Goal: Task Accomplishment & Management: Use online tool/utility

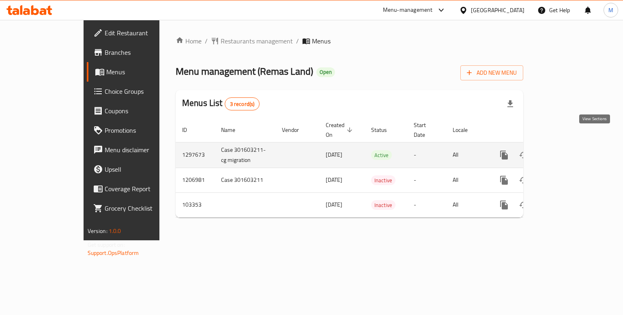
click at [568, 150] on icon "enhanced table" at bounding box center [563, 155] width 10 height 10
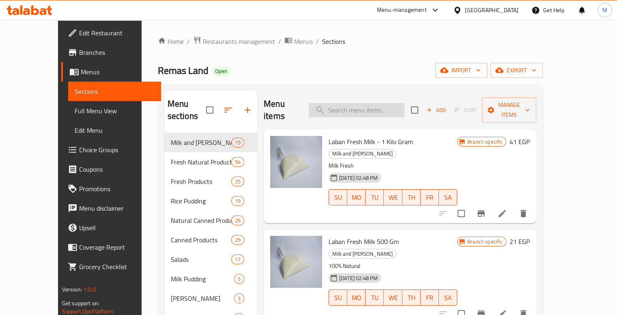
click at [367, 103] on input "search" at bounding box center [357, 110] width 96 height 14
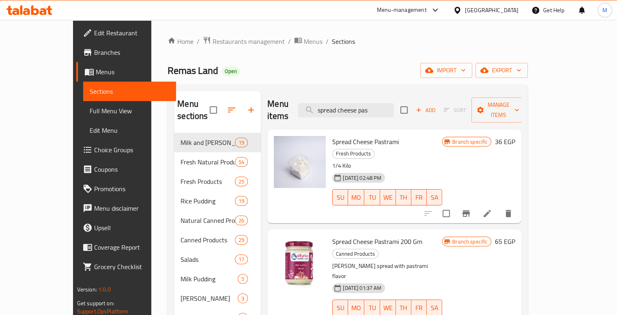
scroll to position [40, 0]
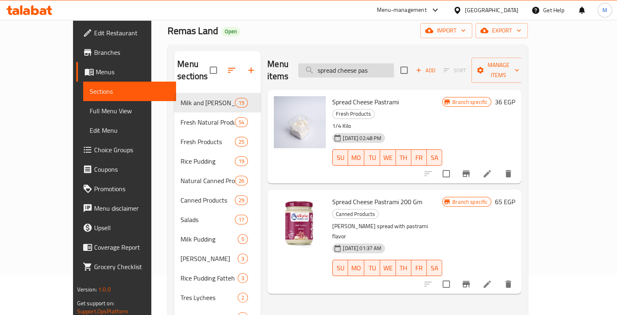
click at [369, 63] on input "spread cheese pas" at bounding box center [346, 70] width 96 height 14
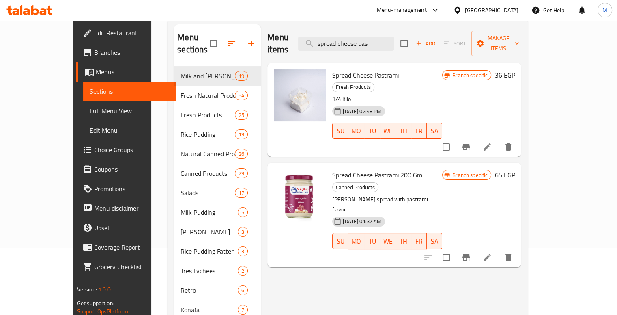
scroll to position [67, 0]
type input "spread cheese pas"
click at [332, 168] on span "Spread Cheese Pastrami 200 Gm" at bounding box center [377, 174] width 90 height 12
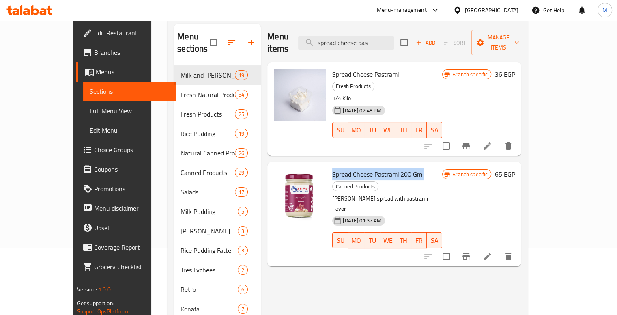
click at [332, 168] on span "Spread Cheese Pastrami 200 Gm" at bounding box center [377, 174] width 90 height 12
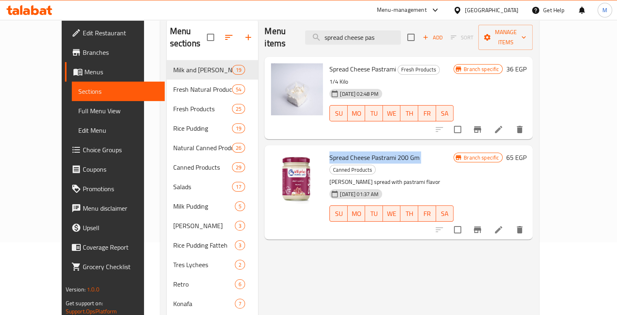
scroll to position [72, 0]
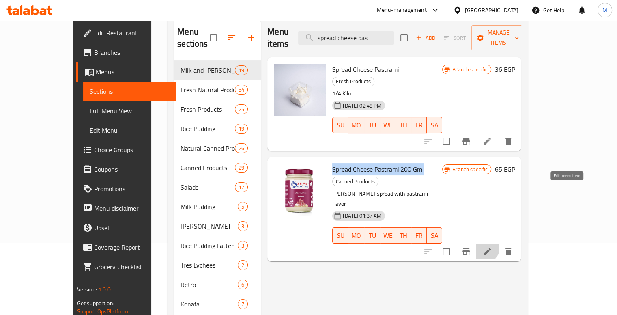
click at [492, 247] on icon at bounding box center [488, 252] width 10 height 10
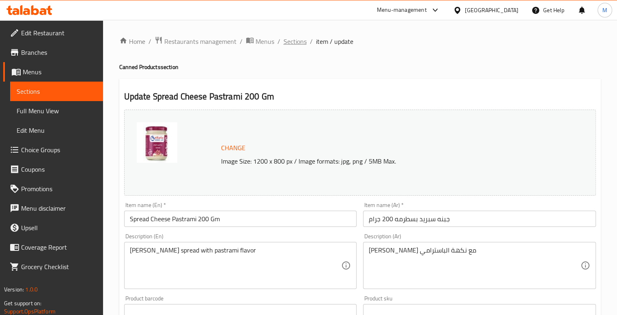
click at [284, 42] on span "Sections" at bounding box center [295, 42] width 23 height 10
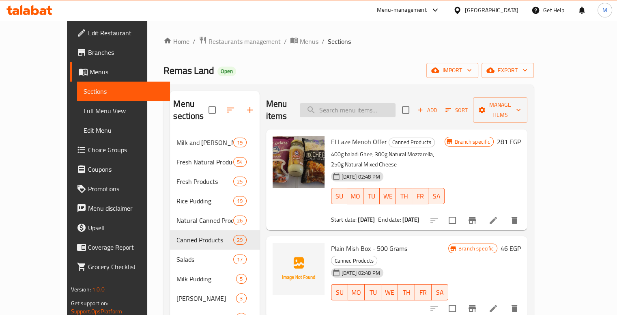
click at [352, 103] on input "search" at bounding box center [348, 110] width 96 height 14
click at [370, 103] on input "search" at bounding box center [348, 110] width 96 height 14
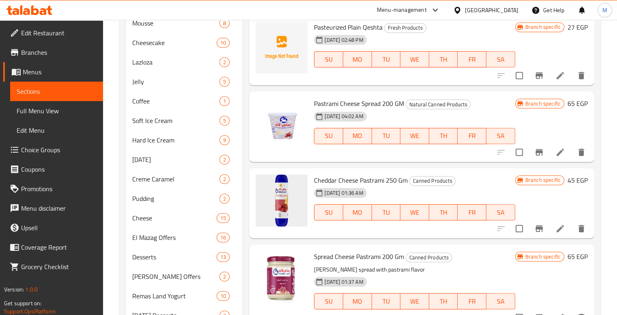
scroll to position [1145, 0]
click at [321, 251] on span "Spread Cheese Pastrami 200 Gm" at bounding box center [359, 257] width 90 height 12
copy h6 "Spread Cheese Pastrami 200 Gm"
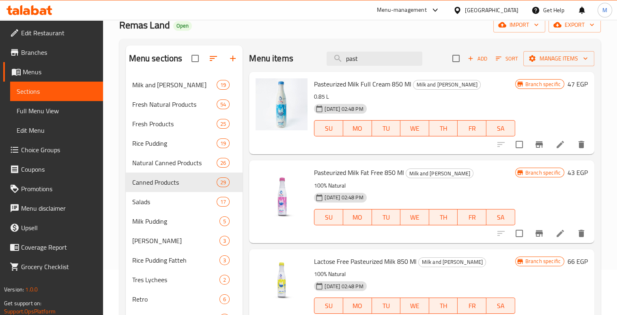
scroll to position [0, 0]
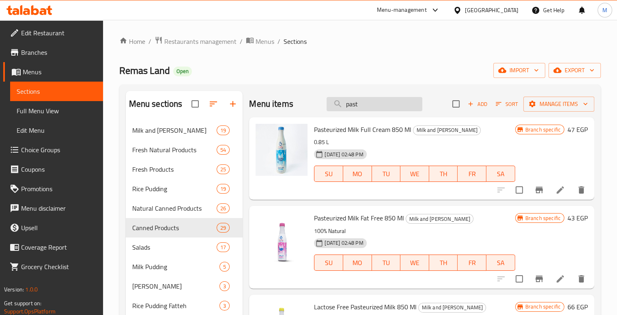
click at [351, 99] on input "past" at bounding box center [375, 104] width 96 height 14
paste input "Spread Cheese Pastrami 200 Gm"
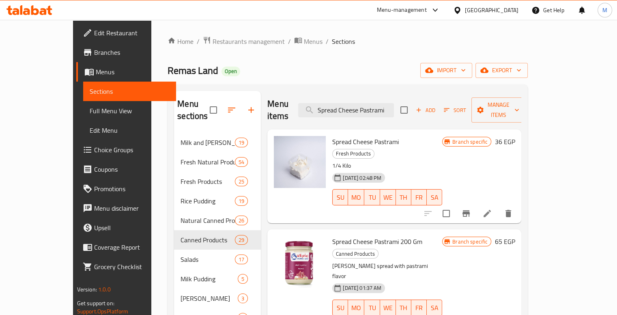
type input "Spread Cheese Pastrami"
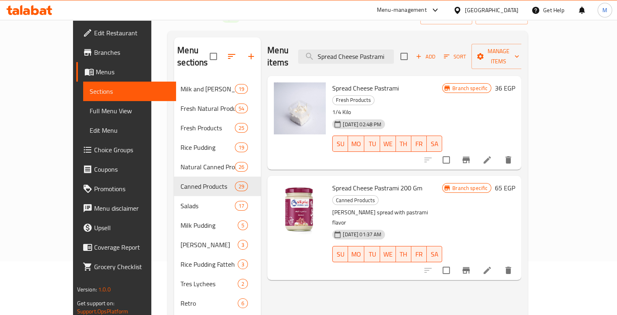
scroll to position [56, 0]
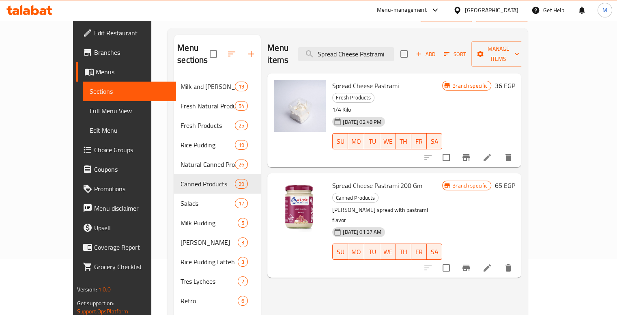
click at [332, 179] on span "Spread Cheese Pastrami 200 Gm" at bounding box center [377, 185] width 90 height 12
click at [352, 179] on span "Spread Cheese Pastrami 200 Gm" at bounding box center [377, 185] width 90 height 12
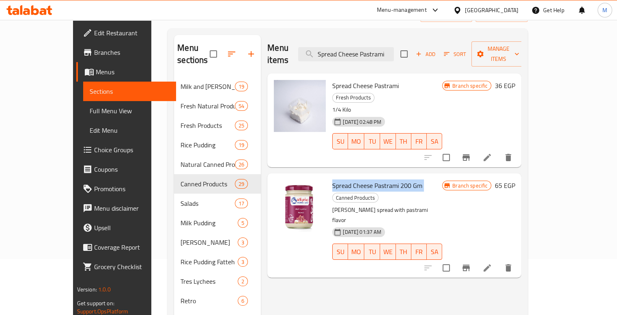
click at [352, 179] on span "Spread Cheese Pastrami 200 Gm" at bounding box center [377, 185] width 90 height 12
